Goal: Understand process/instructions: Learn how to perform a task or action

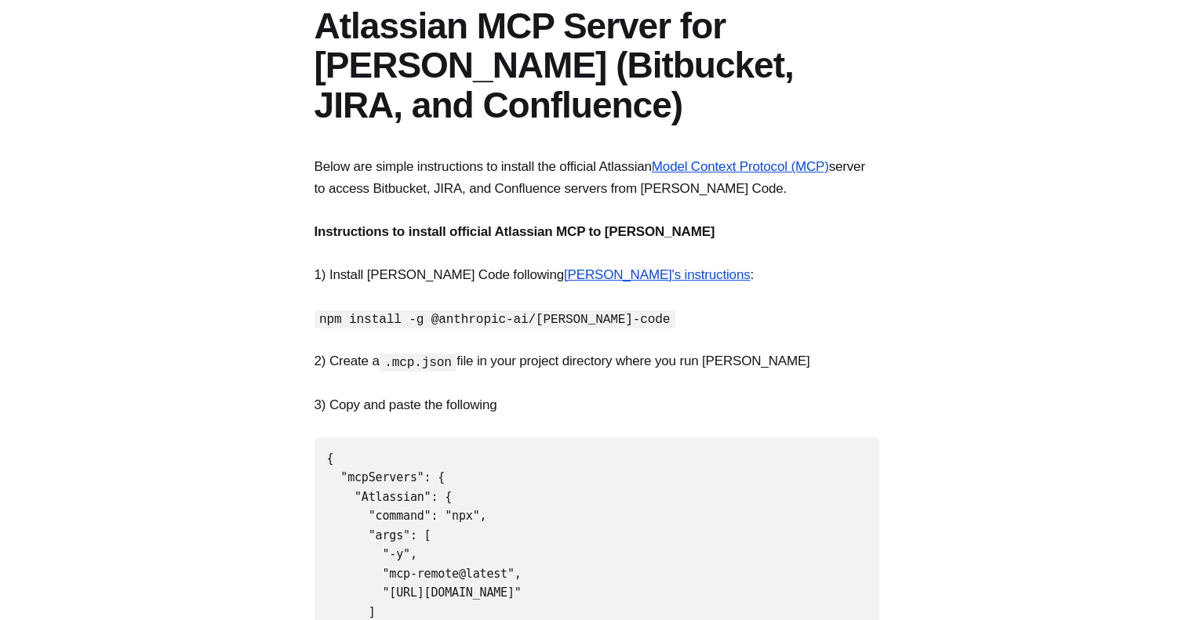
scroll to position [172, 0]
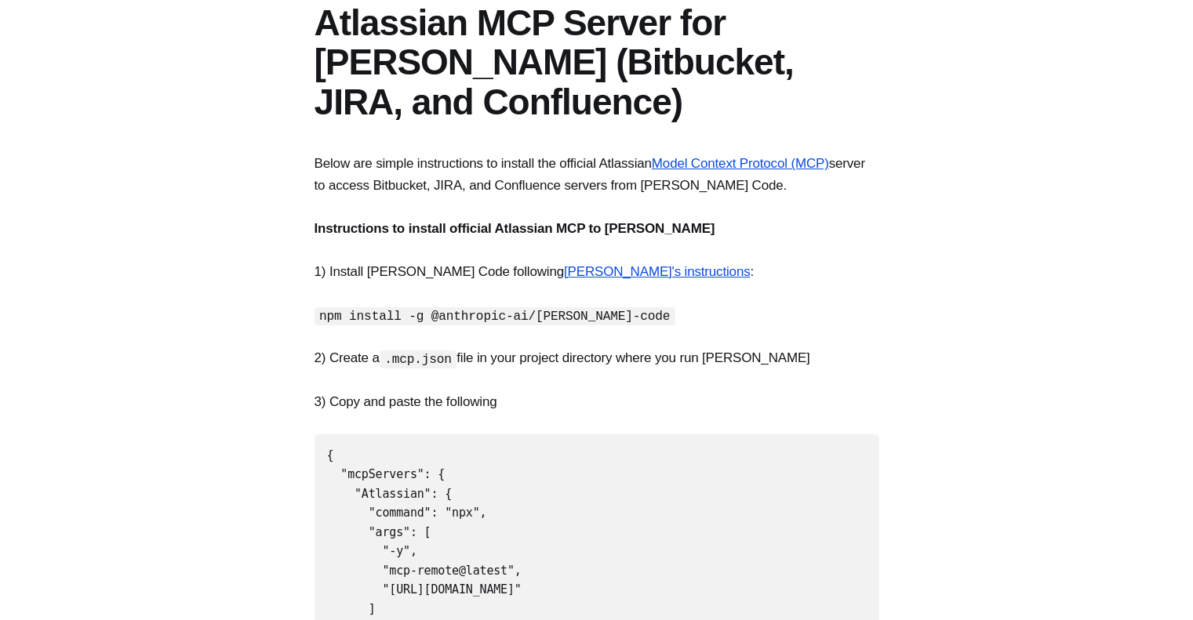
click at [346, 311] on code "npm install -g @anthropic-ai/[PERSON_NAME]-code" at bounding box center [495, 316] width 361 height 18
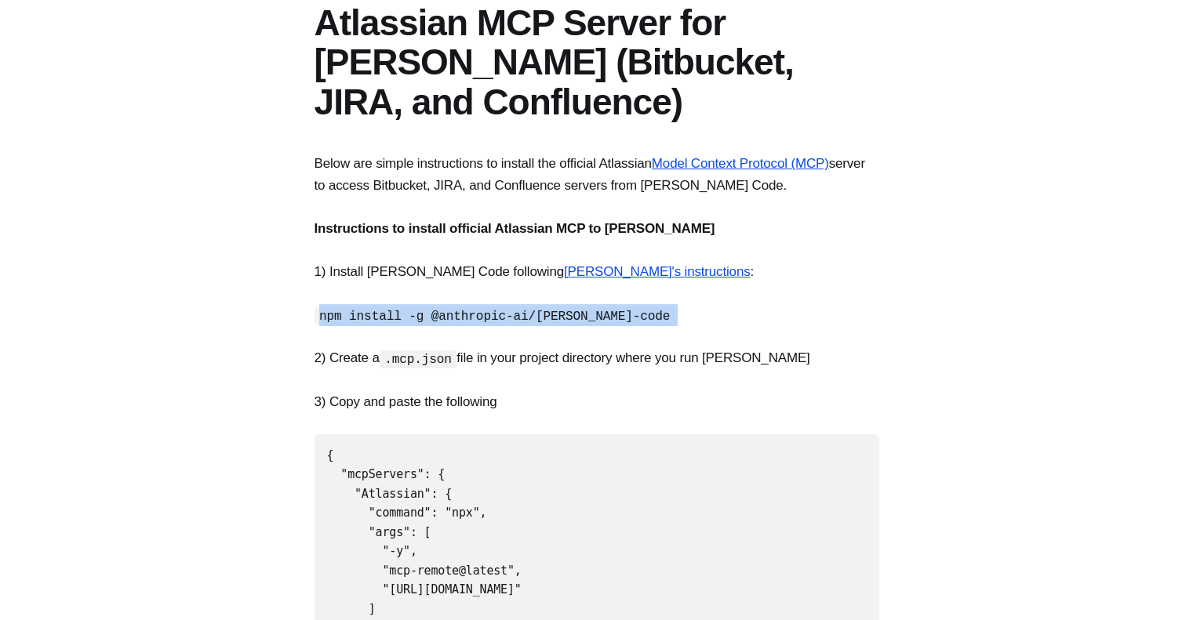
click at [346, 311] on code "npm install -g @anthropic-ai/[PERSON_NAME]-code" at bounding box center [495, 316] width 361 height 18
click at [357, 311] on code "npm install -g @anthropic-ai/[PERSON_NAME]-code" at bounding box center [495, 316] width 361 height 18
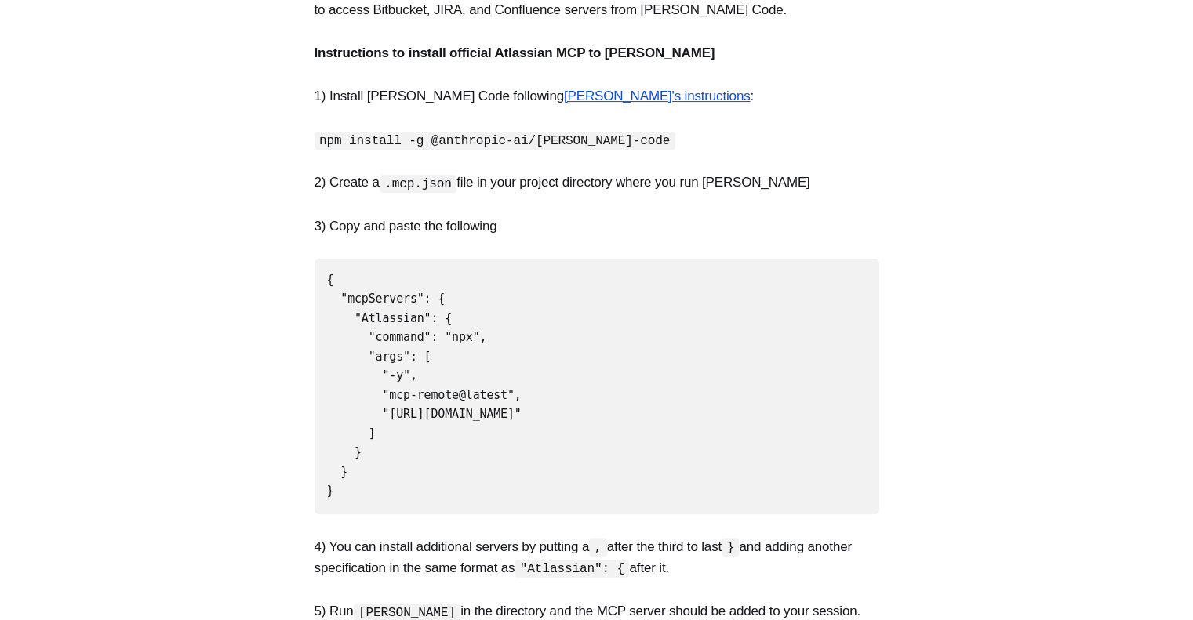
scroll to position [351, 0]
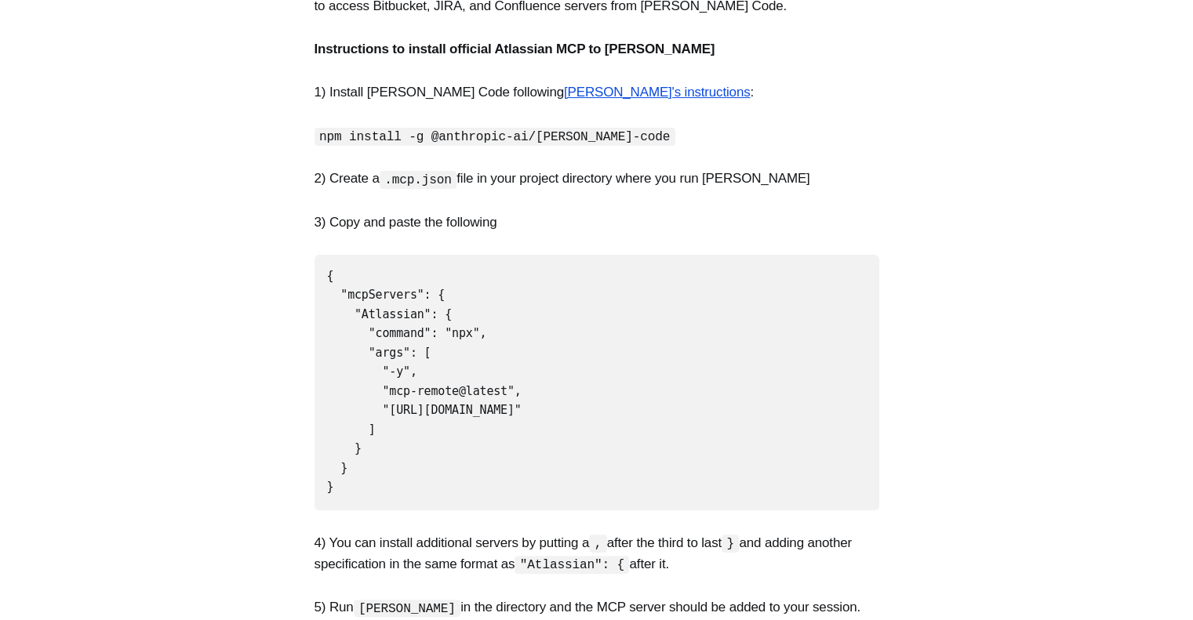
drag, startPoint x: 322, startPoint y: 275, endPoint x: 416, endPoint y: 473, distance: 218.6
click at [416, 473] on pre "{ "mcpServers": { "Atlassian": { "command": "npx", "args": [ "-y", "mcp-remote@…" at bounding box center [597, 383] width 565 height 256
copy code "{ "mcpServers": { "Atlassian": { "command": "npx", "args": [ "-y", "mcp-remote@…"
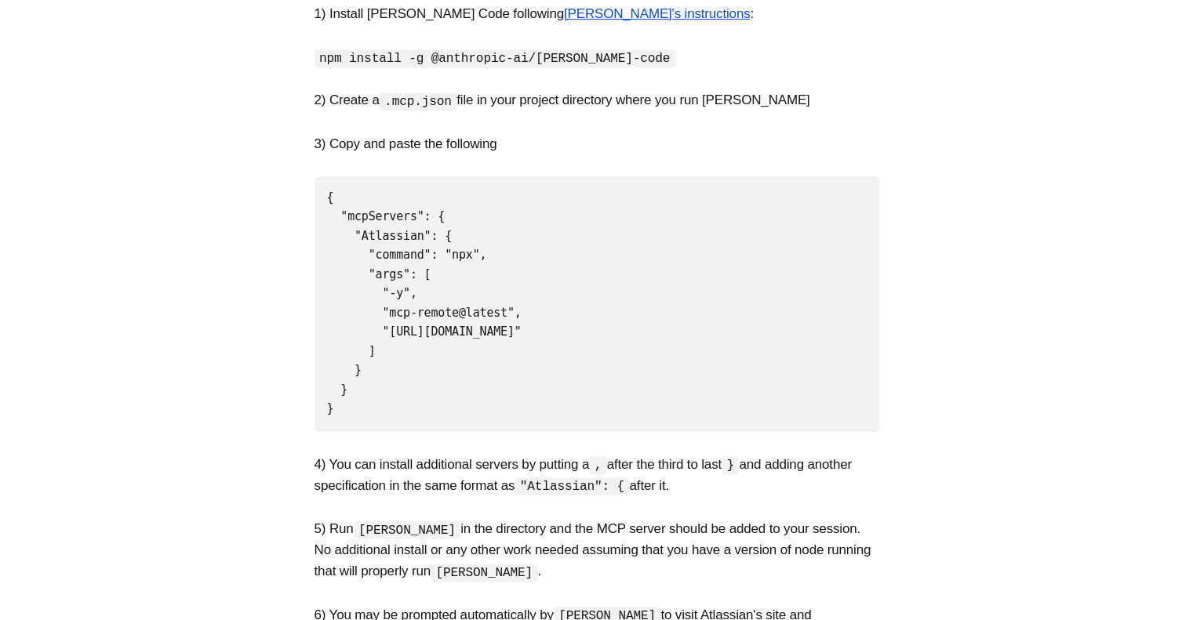
scroll to position [419, 0]
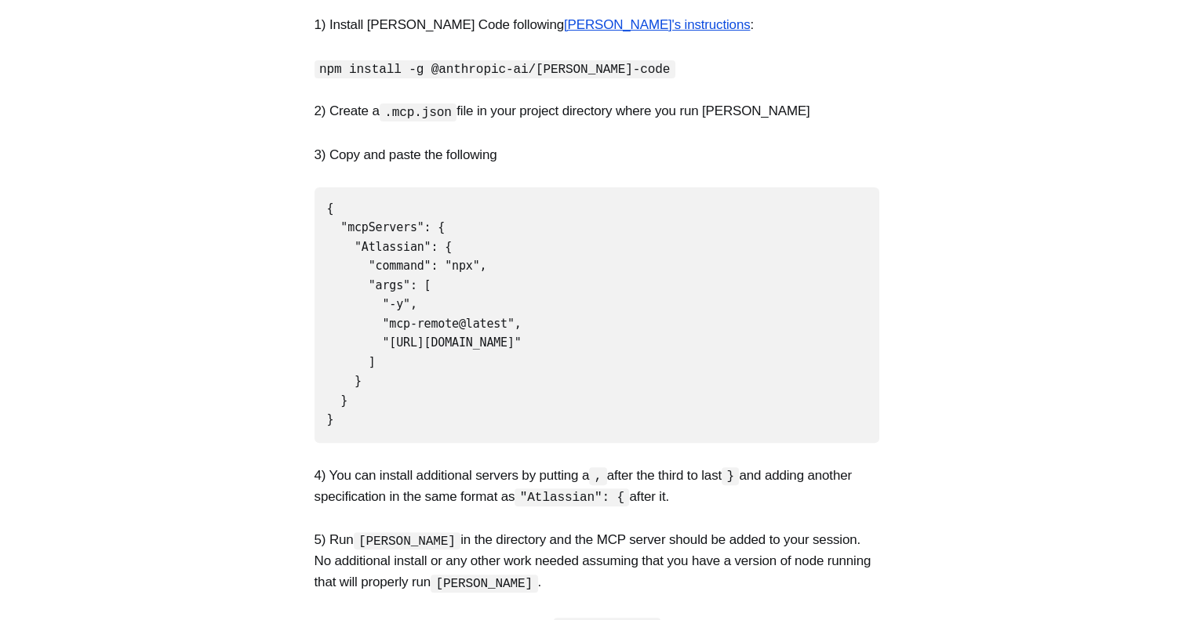
click at [145, 250] on section "Below are simple instructions to install the official Atlassian Model Context P…" at bounding box center [596, 497] width 1193 height 1182
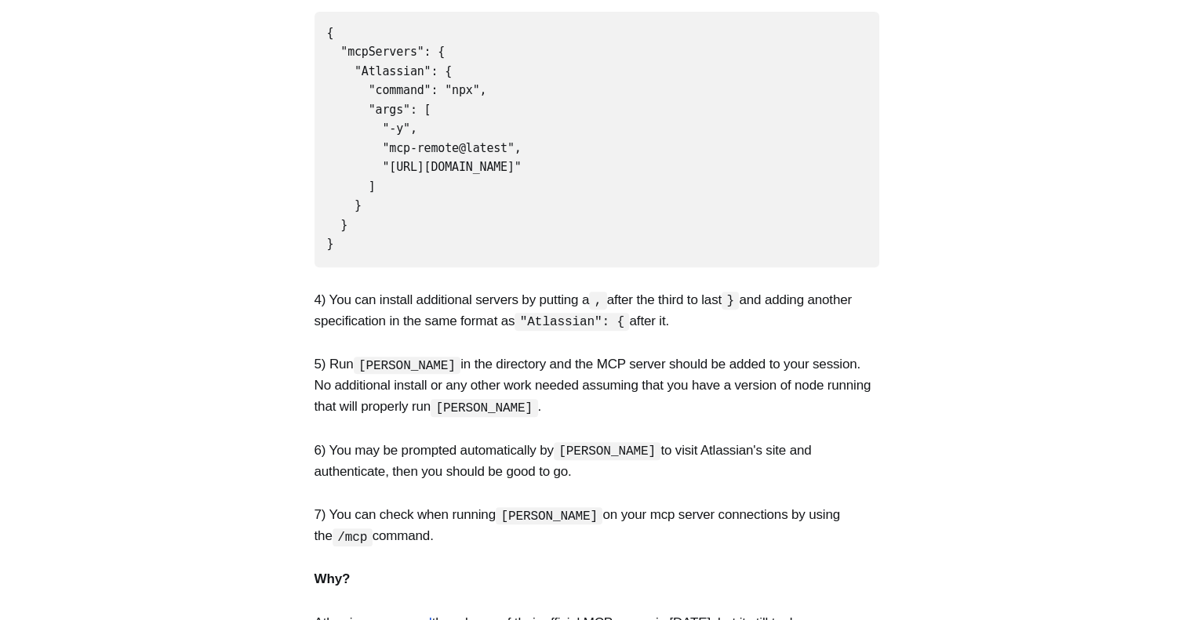
scroll to position [596, 0]
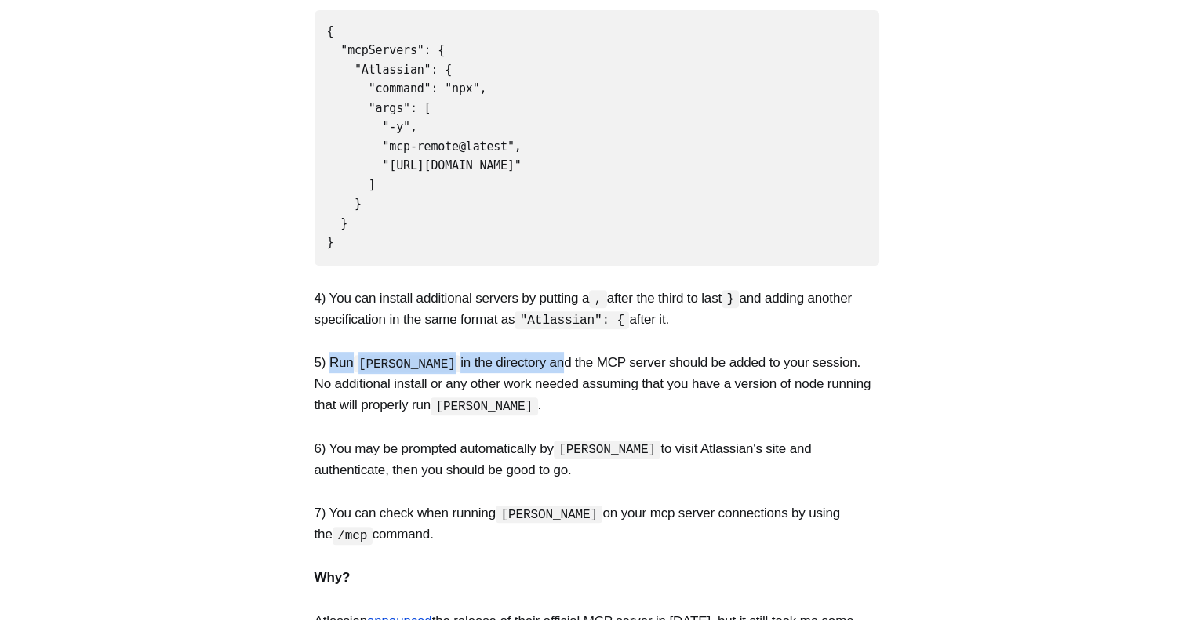
drag, startPoint x: 329, startPoint y: 344, endPoint x: 510, endPoint y: 342, distance: 180.4
click at [510, 352] on p "5) Run [PERSON_NAME] in the directory and the MCP server should be added to you…" at bounding box center [597, 384] width 565 height 64
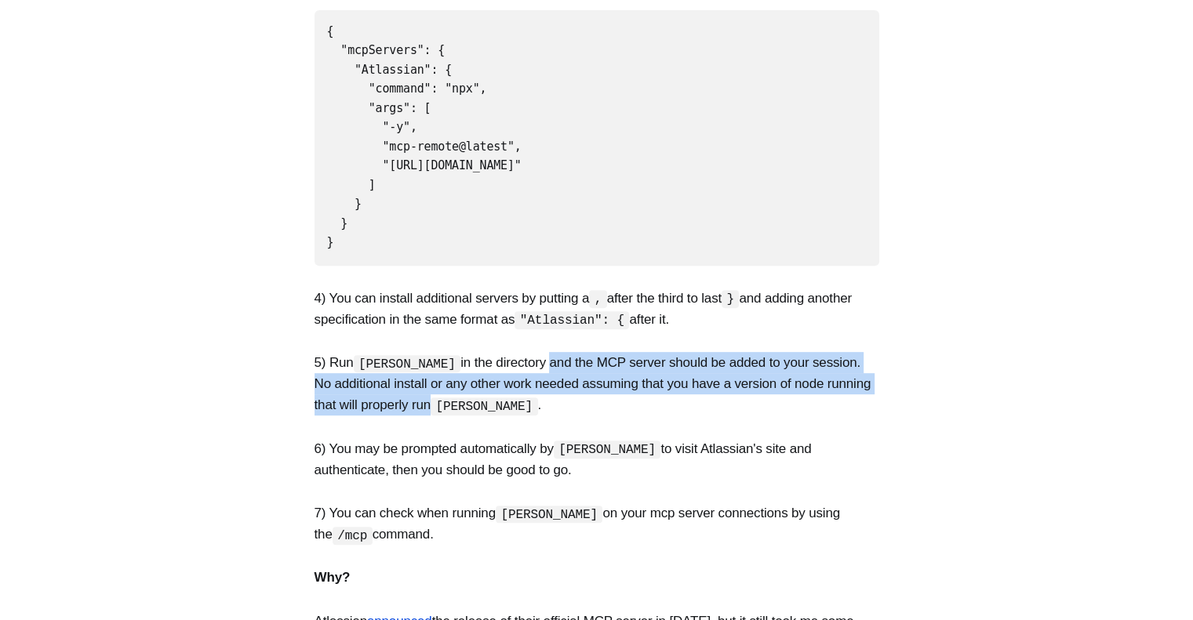
drag, startPoint x: 493, startPoint y: 342, endPoint x: 427, endPoint y: 394, distance: 84.4
click at [427, 394] on p "5) Run [PERSON_NAME] in the directory and the MCP server should be added to you…" at bounding box center [597, 384] width 565 height 64
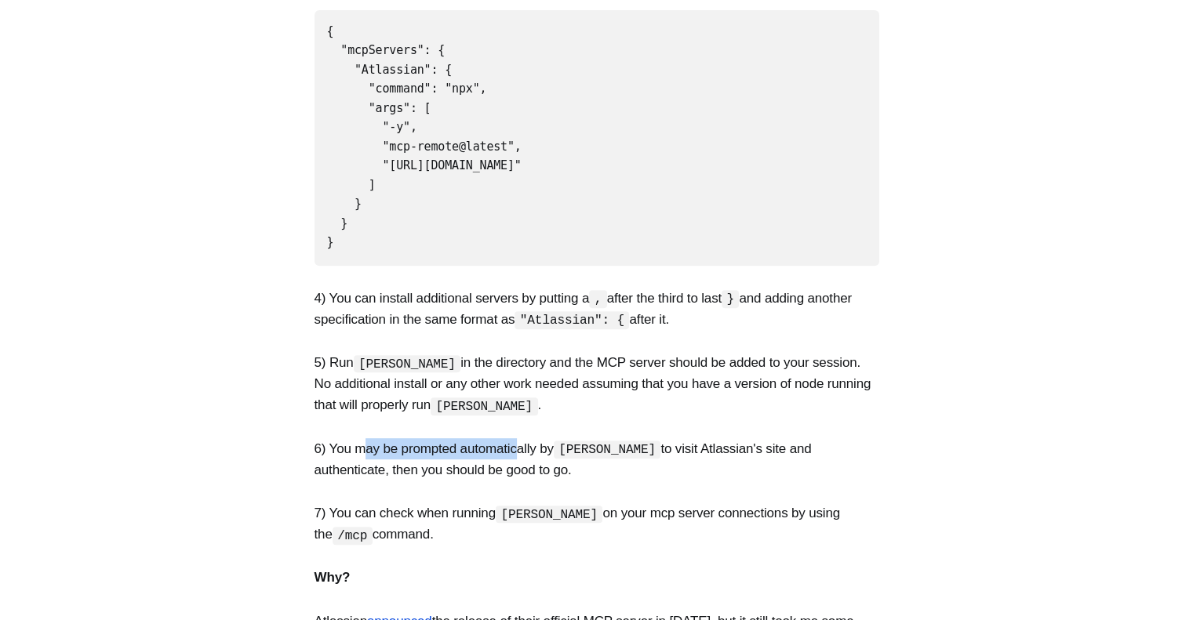
drag, startPoint x: 366, startPoint y: 434, endPoint x: 515, endPoint y: 432, distance: 149.8
click at [515, 438] on p "6) You may be prompted automatically by [PERSON_NAME] to visit Atlassian's site…" at bounding box center [597, 459] width 565 height 42
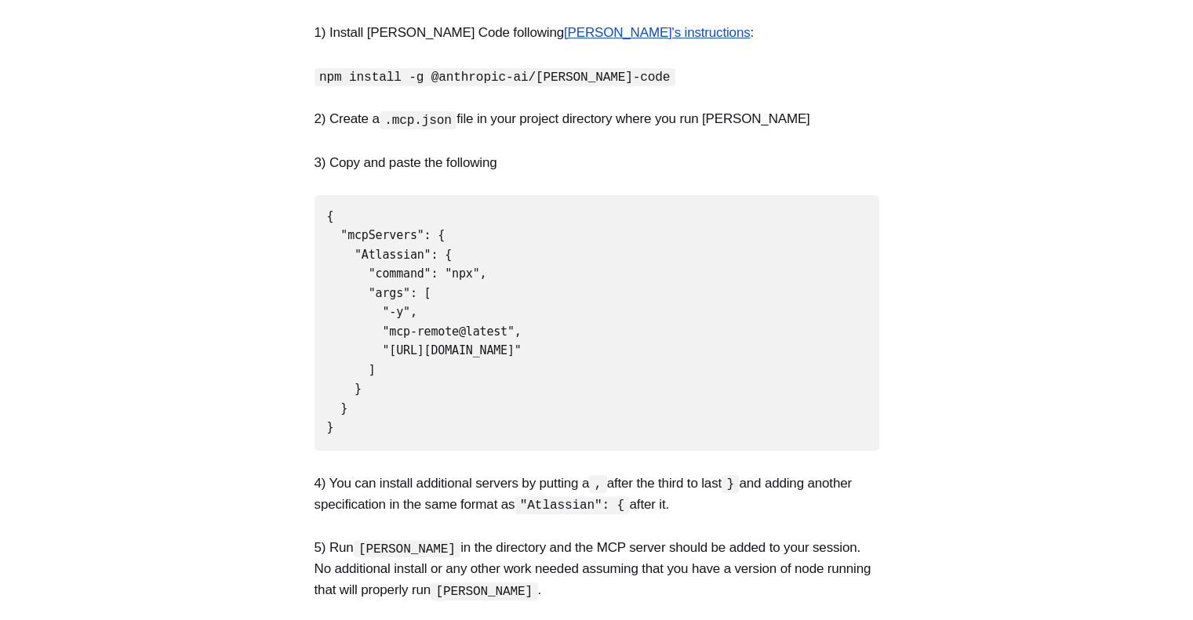
scroll to position [408, 0]
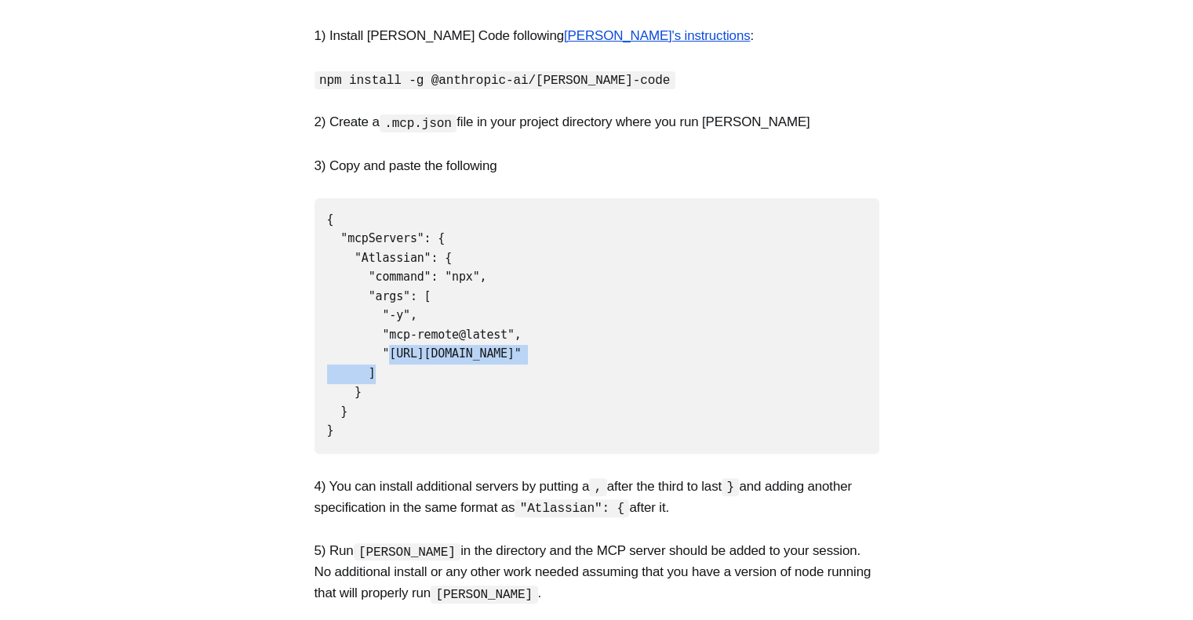
drag, startPoint x: 382, startPoint y: 343, endPoint x: 560, endPoint y: 341, distance: 178.1
click at [522, 341] on code "{ "mcpServers": { "Atlassian": { "command": "npx", "args": [ "-y", "mcp-remote@…" at bounding box center [424, 326] width 195 height 226
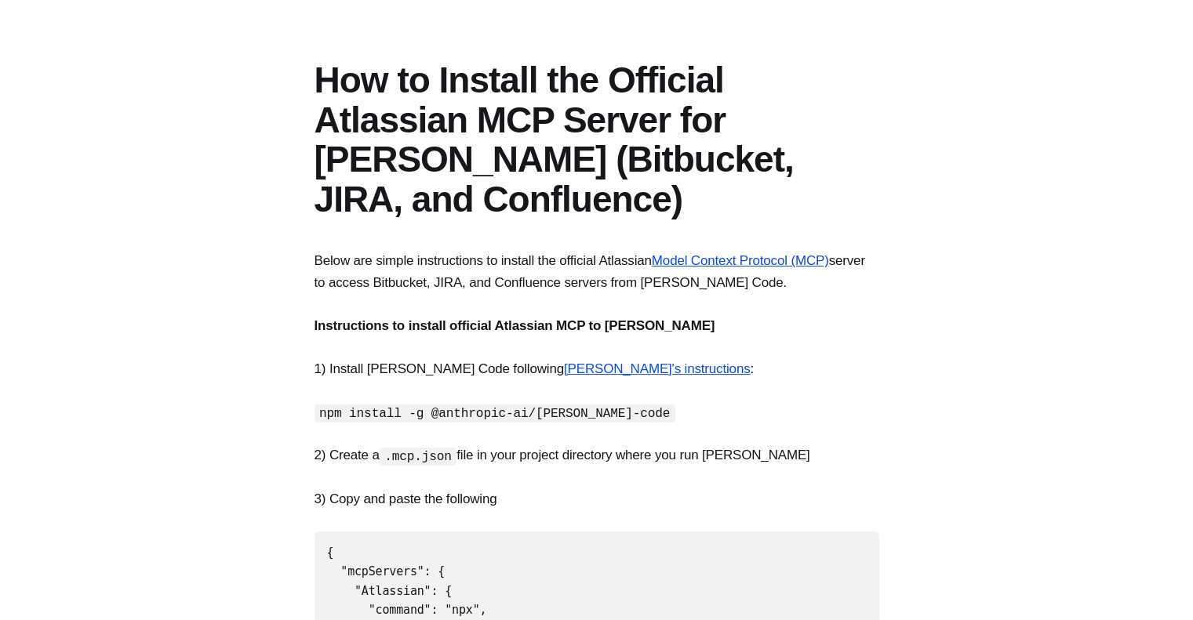
scroll to position [0, 0]
